Goal: Task Accomplishment & Management: Complete application form

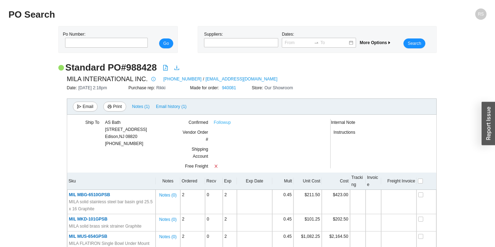
click at [224, 122] on link "Followup" at bounding box center [222, 122] width 17 height 7
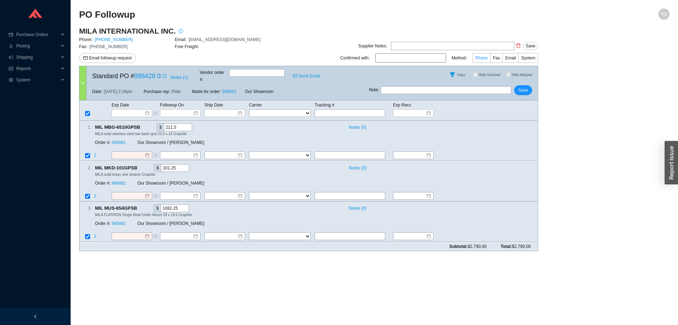
click at [483, 57] on span "Phone" at bounding box center [481, 57] width 12 height 5
click at [490, 59] on input "Phone" at bounding box center [490, 59] width 0 height 0
click at [128, 110] on input at bounding box center [129, 113] width 30 height 7
drag, startPoint x: 130, startPoint y: 98, endPoint x: 535, endPoint y: 241, distance: 429.2
click at [535, 241] on form "Standard PO # 988428 Notes ( 1 ) Vendor order # : Send Email Filter Hide receiv…" at bounding box center [308, 158] width 459 height 185
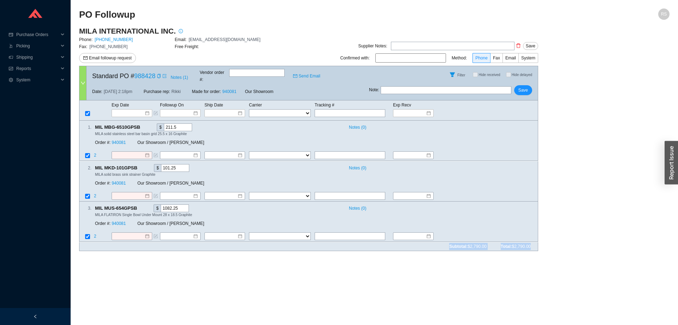
click at [535, 242] on div "Subtotal: $2,790.00 Total: $2,790.00" at bounding box center [308, 246] width 459 height 9
drag, startPoint x: 535, startPoint y: 241, endPoint x: 188, endPoint y: 19, distance: 412.1
click at [188, 19] on section "PO Followup RS MILA INTERNATIONAL INC. Phone: 646-415-8666 Email: Order@mila-in…" at bounding box center [374, 132] width 591 height 248
click at [188, 19] on h2 "PO Followup" at bounding box center [300, 14] width 443 height 12
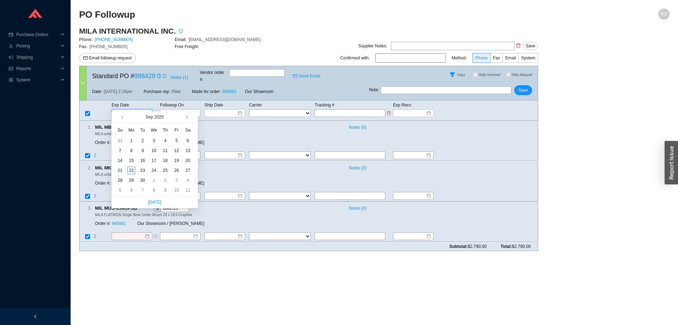
click at [119, 110] on input at bounding box center [129, 113] width 30 height 7
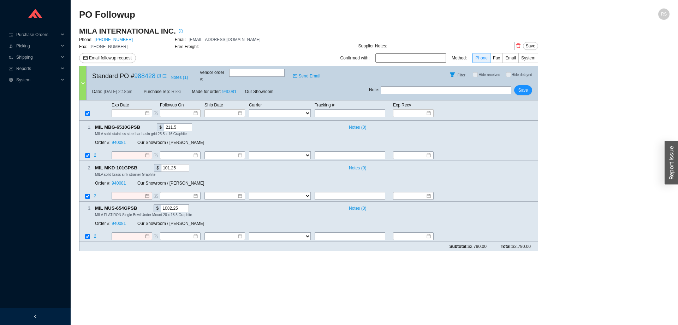
drag, startPoint x: 535, startPoint y: 239, endPoint x: 531, endPoint y: 242, distance: 4.6
click at [531, 242] on div "Subtotal: $2,790.00 Total: $2,790.00" at bounding box center [308, 246] width 459 height 9
drag, startPoint x: 531, startPoint y: 241, endPoint x: 218, endPoint y: 11, distance: 389.1
click at [218, 11] on section "PO Followup RS MILA INTERNATIONAL INC. Phone: 646-415-8666 Email: Order@mila-in…" at bounding box center [374, 132] width 591 height 248
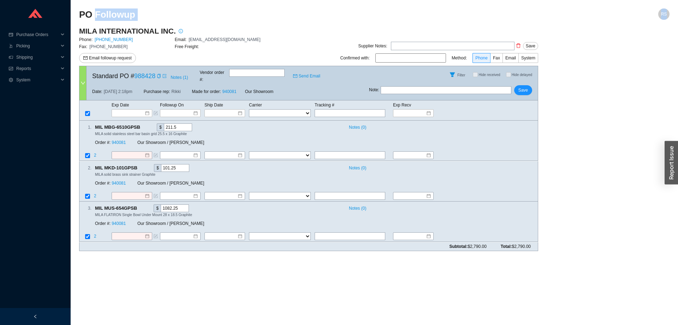
click at [218, 11] on h2 "PO Followup" at bounding box center [300, 14] width 443 height 12
click at [229, 110] on input at bounding box center [222, 113] width 30 height 7
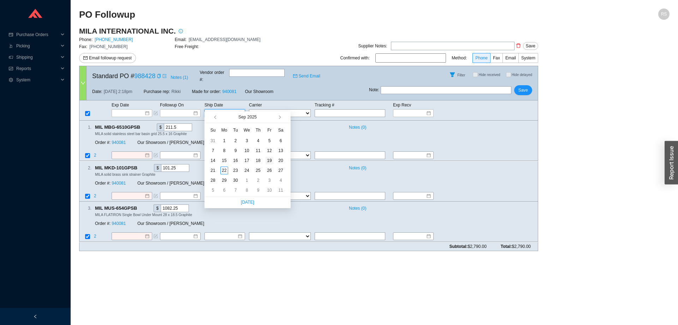
type input "9/19/2025"
click at [268, 160] on div "19" at bounding box center [270, 160] width 8 height 8
type input "9/19/2025"
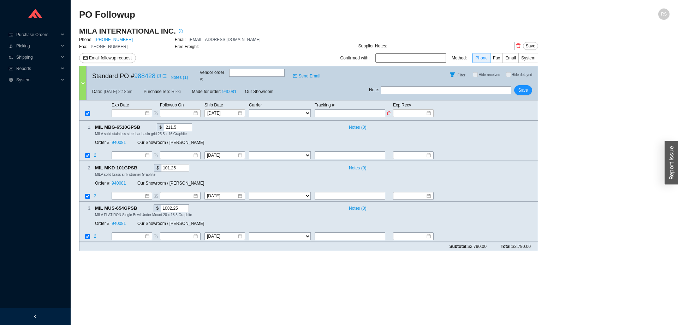
click at [323, 109] on input "text" at bounding box center [350, 113] width 71 height 8
click at [249, 109] on select "FedEx UPS ---------------- 2 Day Transportation INC A&B Freight A. Duie Pyle AA…" at bounding box center [280, 113] width 62 height 8
select select "2"
click option "UPS" at bounding box center [0, 0] width 0 height 0
select select "2"
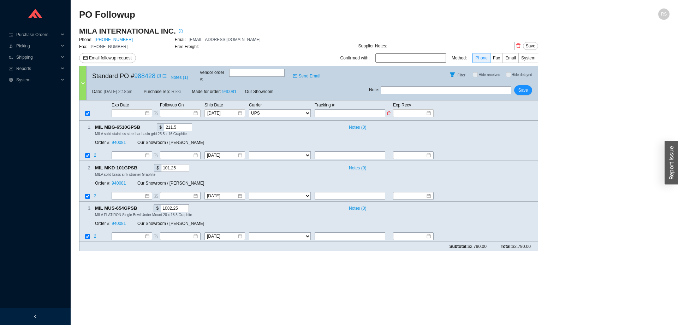
select select "2"
drag, startPoint x: 450, startPoint y: 238, endPoint x: 531, endPoint y: 240, distance: 81.3
click at [531, 242] on div "Subtotal: $2,790.00 Total: $2,790.00" at bounding box center [308, 246] width 459 height 9
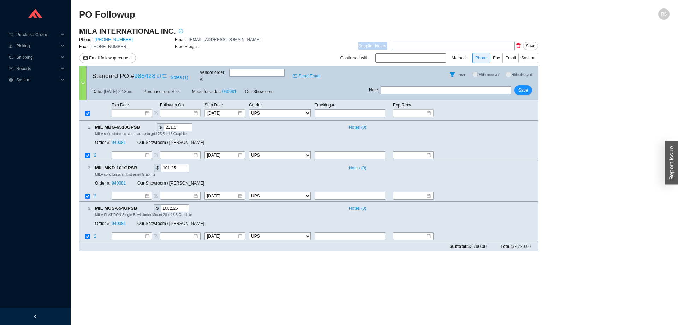
drag, startPoint x: 533, startPoint y: 240, endPoint x: 296, endPoint y: 27, distance: 318.4
click at [296, 27] on div "MILA INTERNATIONAL INC. Phone: 646-415-8666 Email: Order@mila-international.com…" at bounding box center [308, 141] width 459 height 230
click at [297, 25] on div "PO Followup" at bounding box center [300, 16] width 443 height 17
click at [330, 232] on input "text" at bounding box center [350, 236] width 71 height 8
drag, startPoint x: 82, startPoint y: 199, endPoint x: 531, endPoint y: 244, distance: 451.6
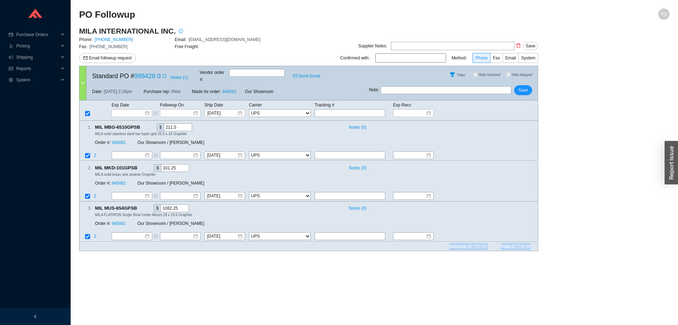
click at [531, 244] on form "Standard PO # 988428 Notes ( 1 ) Vendor order # : Send Email Filter Hide receiv…" at bounding box center [308, 158] width 459 height 185
click at [531, 244] on div "Subtotal: $2,790.00 Total: $2,790.00" at bounding box center [308, 246] width 459 height 9
click at [532, 242] on div "Subtotal: $2,790.00 Total: $2,790.00" at bounding box center [308, 246] width 459 height 9
drag, startPoint x: 534, startPoint y: 240, endPoint x: 94, endPoint y: 17, distance: 492.6
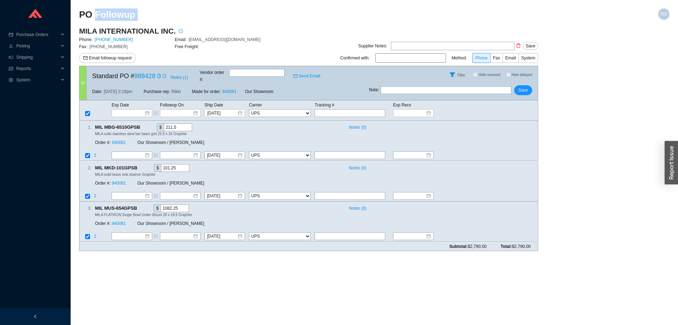
click at [94, 17] on section "PO Followup RS MILA INTERNATIONAL INC. Phone: 646-415-8666 Email: Order@mila-in…" at bounding box center [374, 132] width 591 height 248
click at [94, 17] on h2 "PO Followup" at bounding box center [300, 14] width 443 height 12
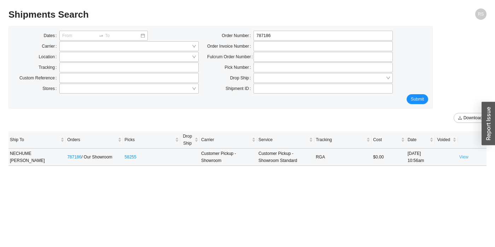
click at [460, 158] on link "View" at bounding box center [463, 157] width 9 height 5
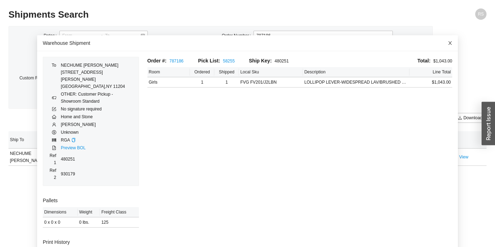
click at [449, 45] on icon "close" at bounding box center [449, 43] width 5 height 5
